Goal: Find specific page/section: Find specific page/section

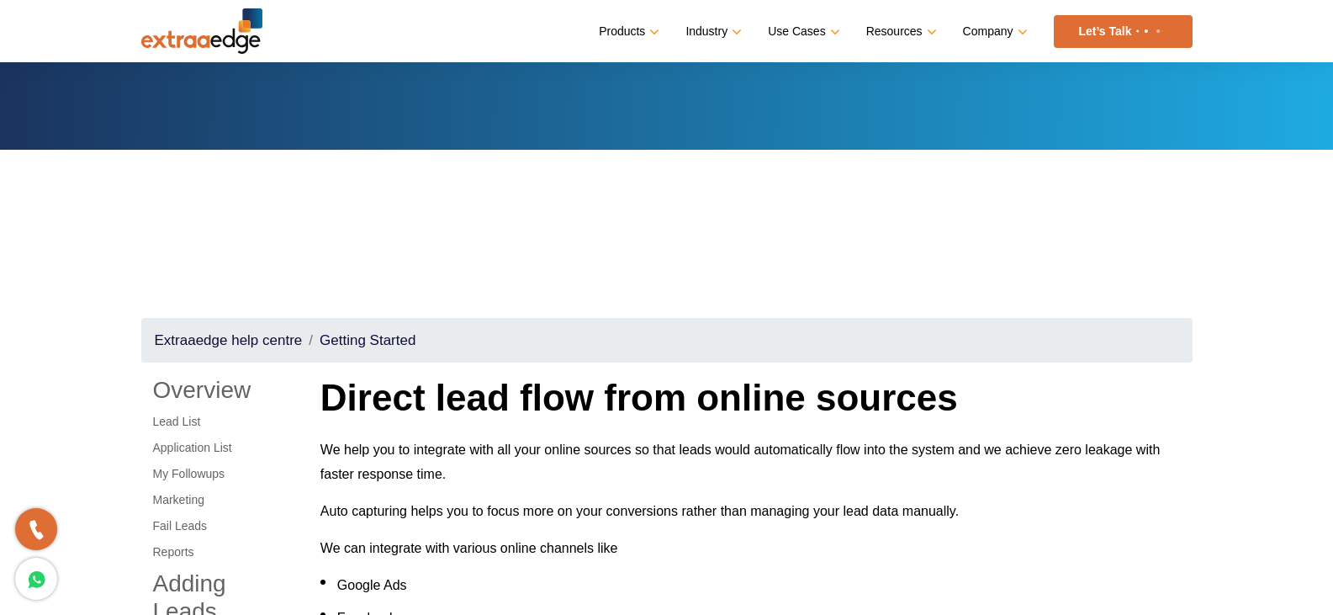
scroll to position [505, 0]
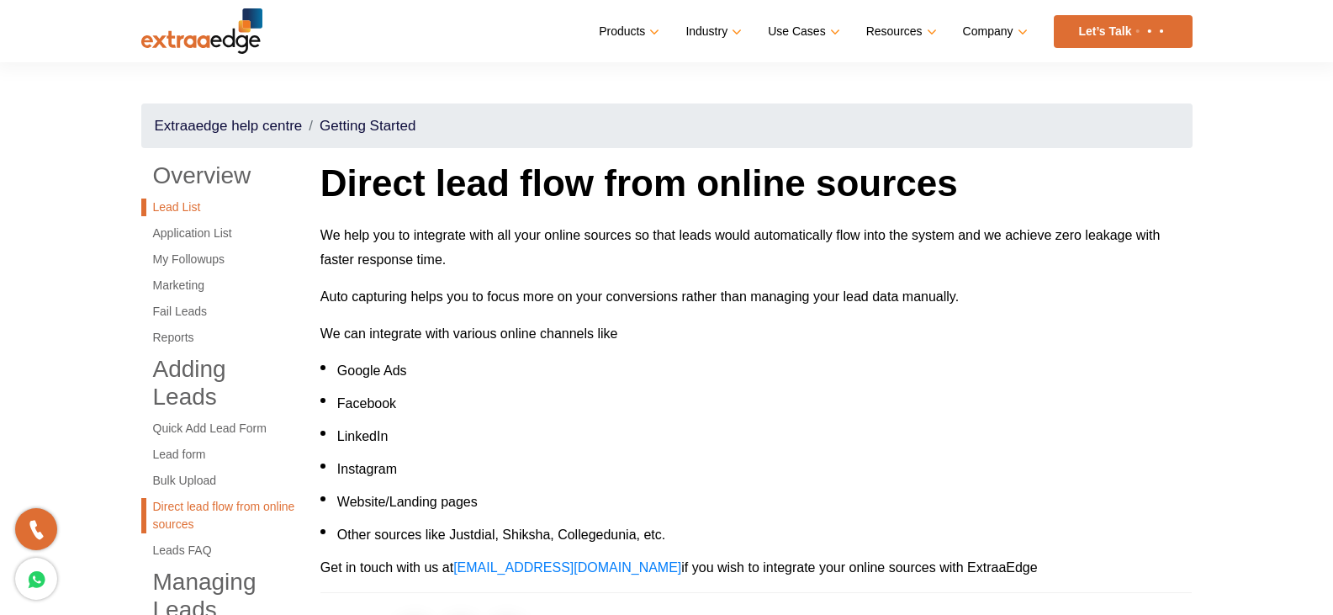
click at [178, 208] on link "Lead List" at bounding box center [218, 207] width 154 height 18
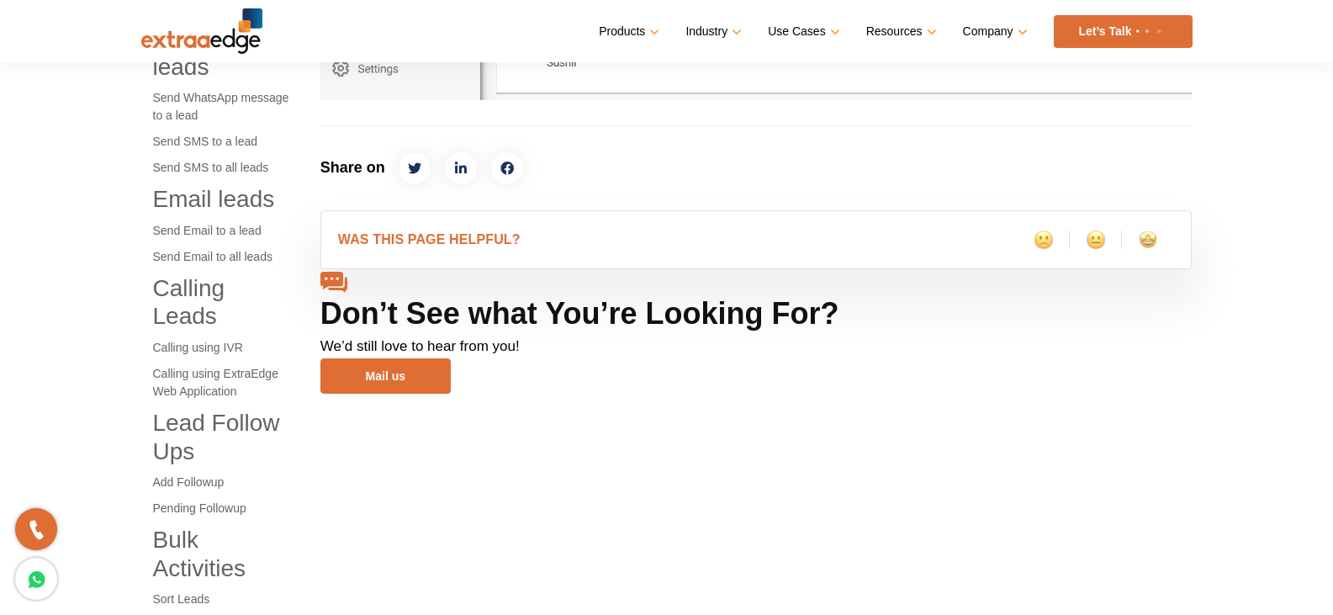
scroll to position [1262, 0]
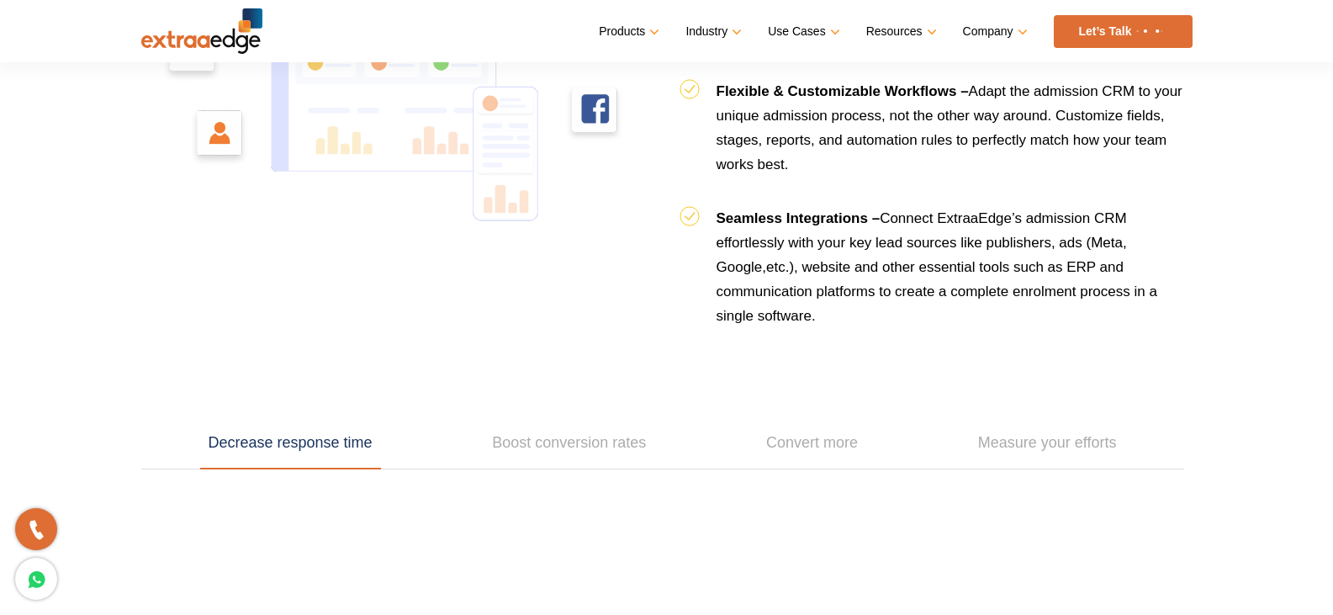
scroll to position [2103, 0]
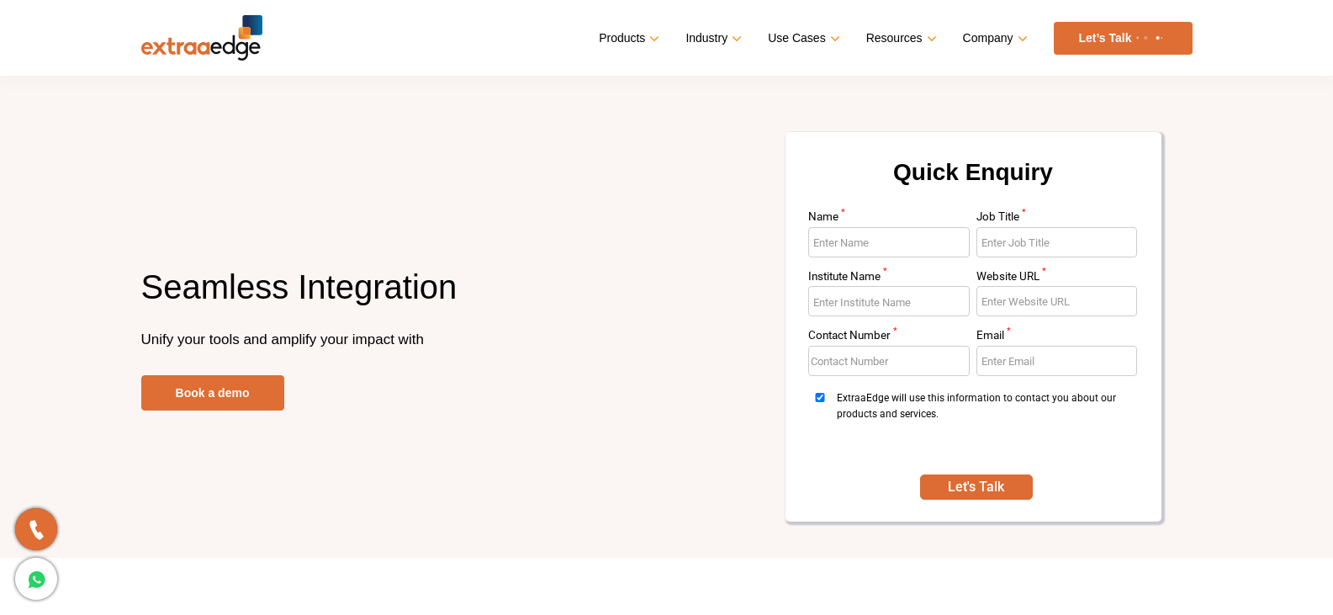
click at [1104, 42] on link "Let’s Talk" at bounding box center [1123, 38] width 139 height 33
